Goal: Check status

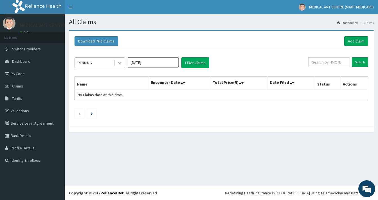
click at [119, 63] on icon at bounding box center [120, 63] width 6 height 6
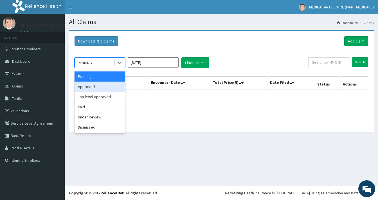
click at [96, 89] on div "Approved" at bounding box center [100, 87] width 51 height 10
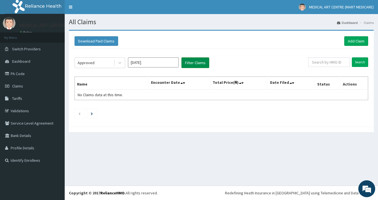
click at [192, 65] on button "Filter Claims" at bounding box center [195, 62] width 28 height 11
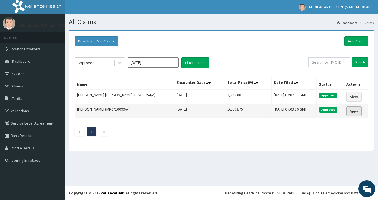
click at [350, 112] on link "View" at bounding box center [353, 111] width 15 height 10
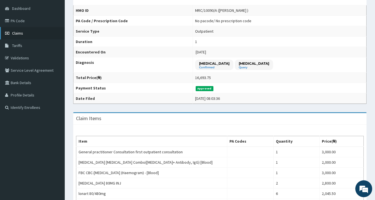
scroll to position [45, 0]
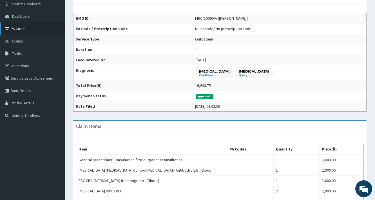
click at [20, 29] on link "PA Code" at bounding box center [32, 28] width 65 height 12
